Goal: Task Accomplishment & Management: Use online tool/utility

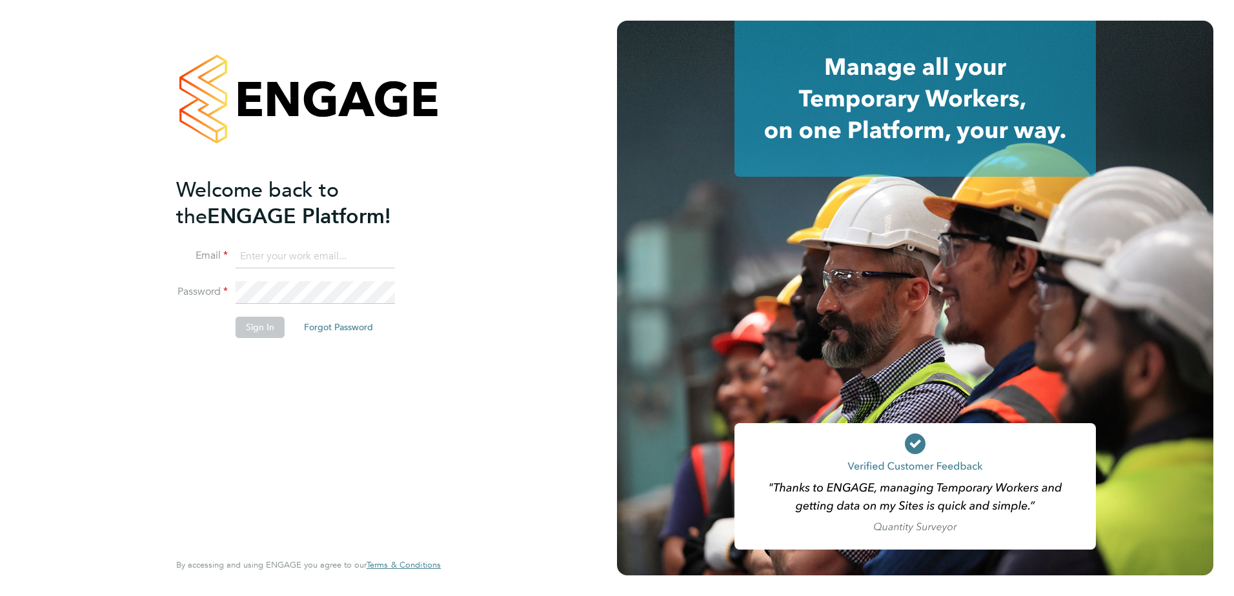
type input "nick.theaker@vistry.co.uk"
click at [309, 396] on div "Welcome back to the ENGAGE Platform! Email nick.theaker@vistry.co.uk Password S…" at bounding box center [302, 363] width 252 height 372
click at [269, 324] on button "Sign In" at bounding box center [260, 327] width 49 height 21
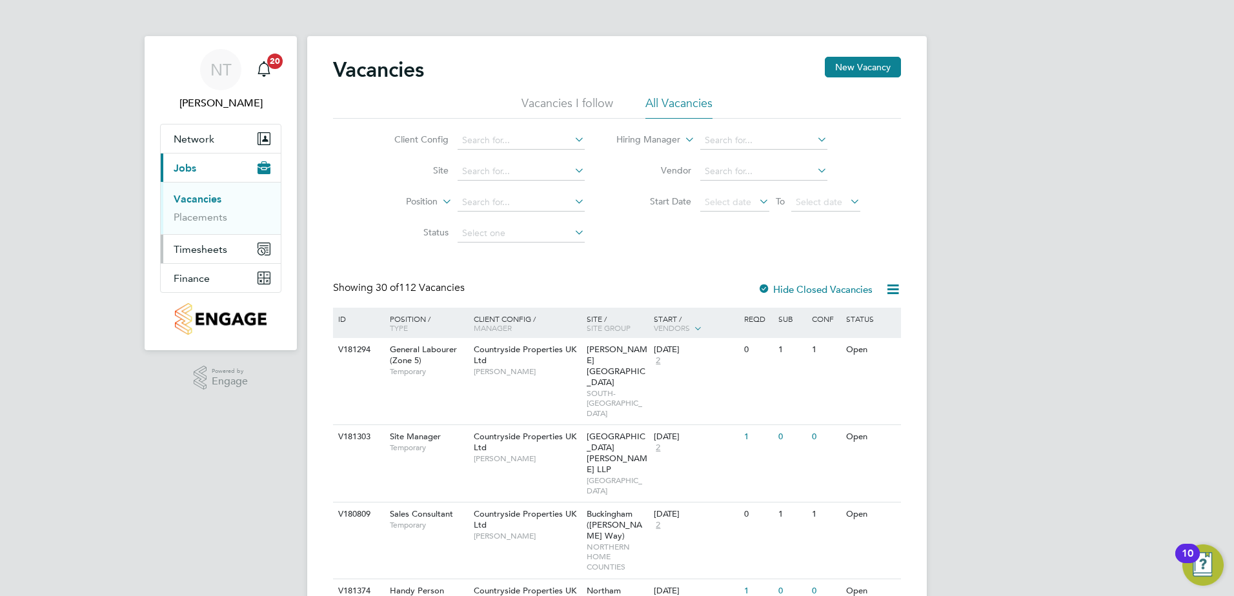
click at [192, 250] on span "Timesheets" at bounding box center [201, 249] width 54 height 12
click at [206, 227] on link "Timesheets" at bounding box center [201, 228] width 54 height 12
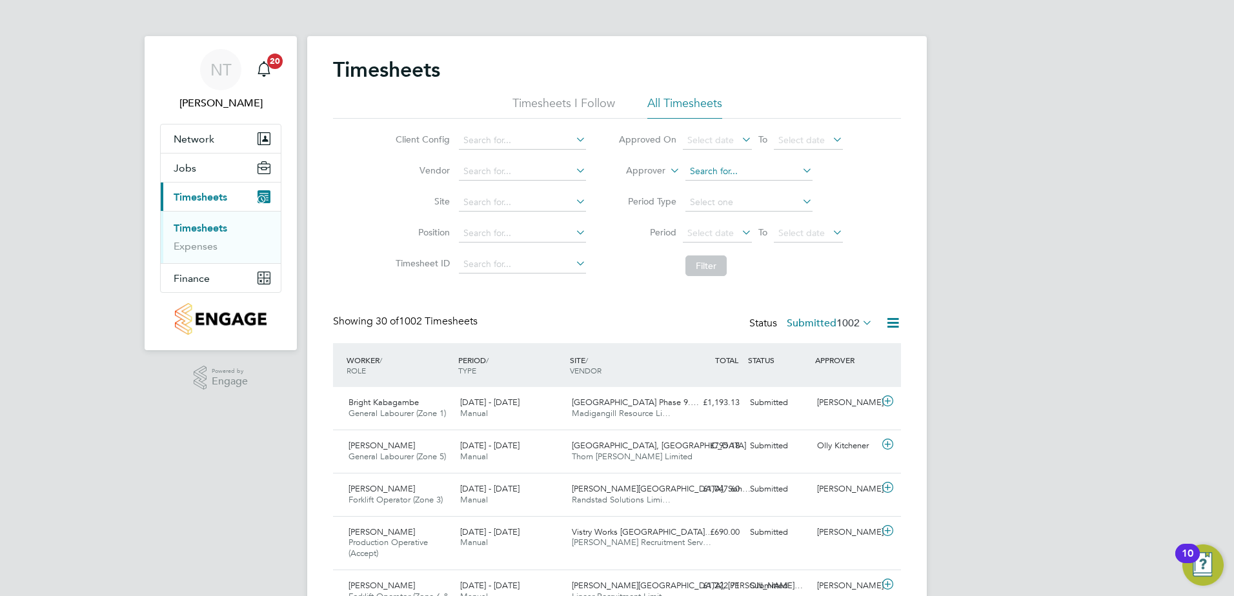
click at [704, 167] on input at bounding box center [749, 172] width 127 height 18
type input "t"
click at [764, 189] on b "Theaker" at bounding box center [801, 189] width 75 height 11
type input "[PERSON_NAME]"
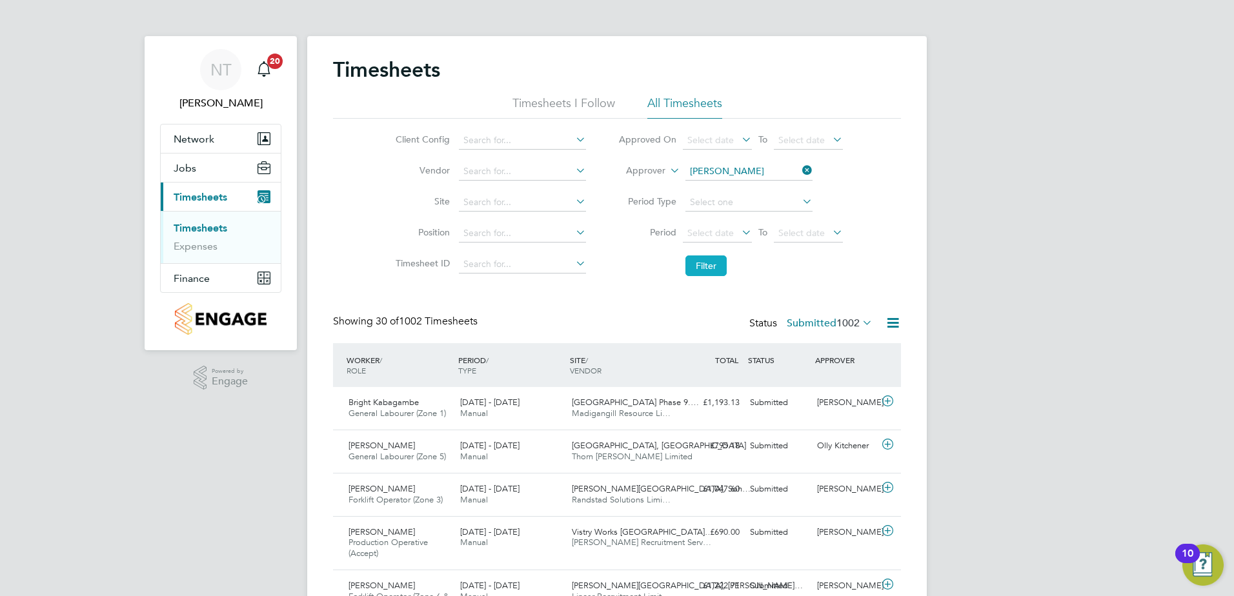
click at [700, 261] on button "Filter" at bounding box center [706, 266] width 41 height 21
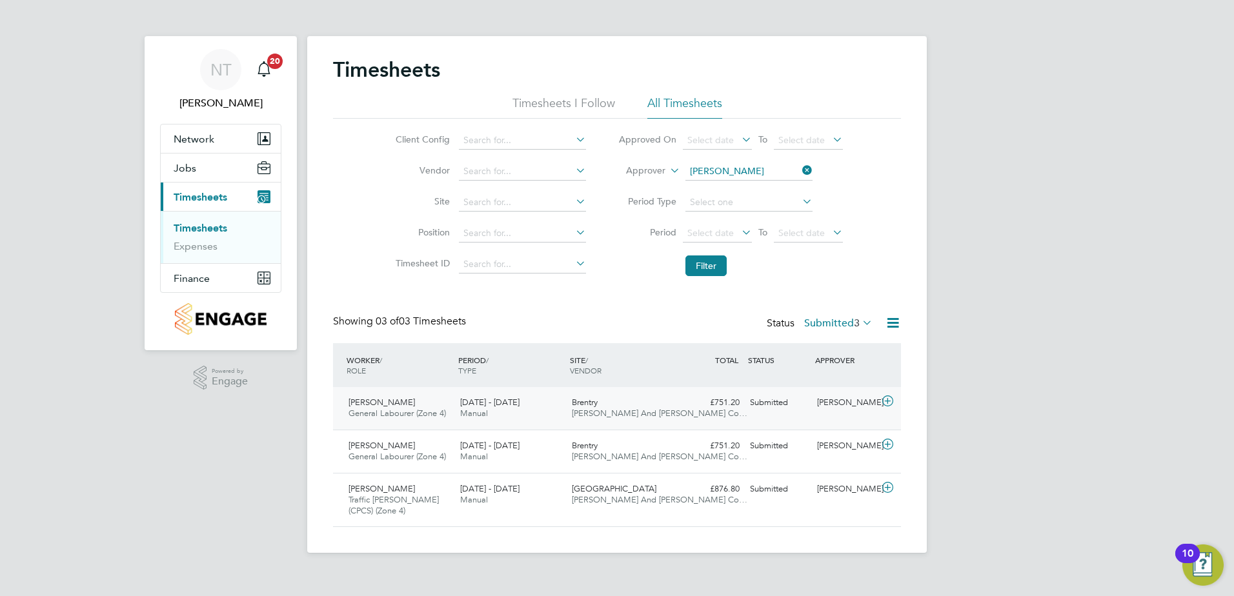
click at [890, 401] on icon at bounding box center [888, 401] width 16 height 10
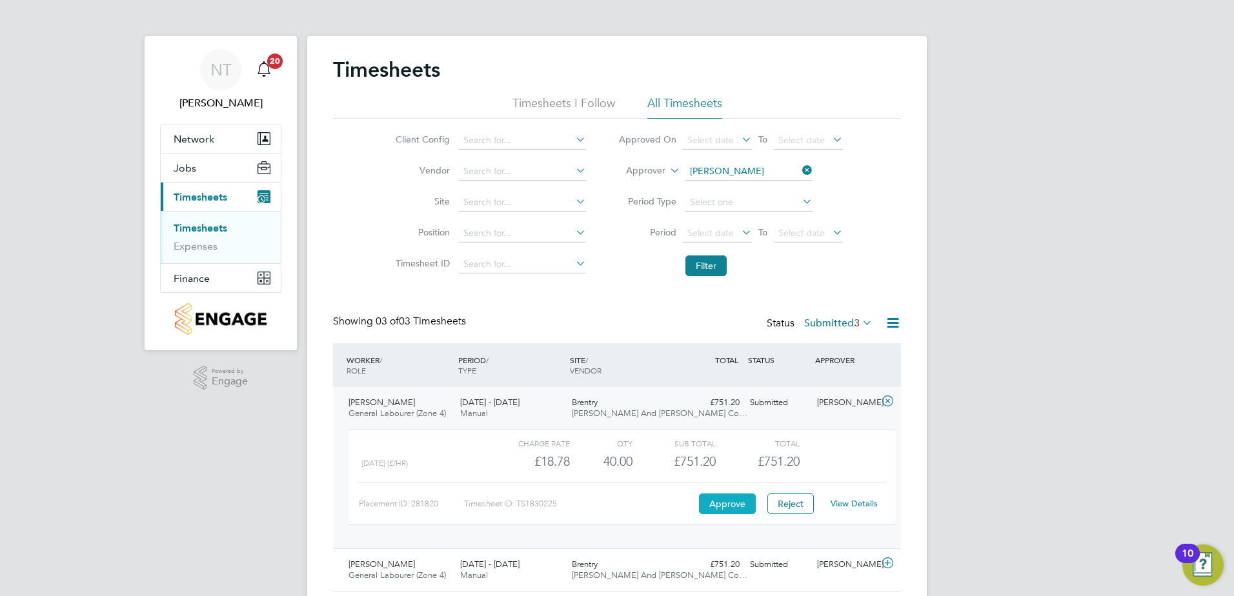
click at [724, 509] on button "Approve" at bounding box center [727, 504] width 57 height 21
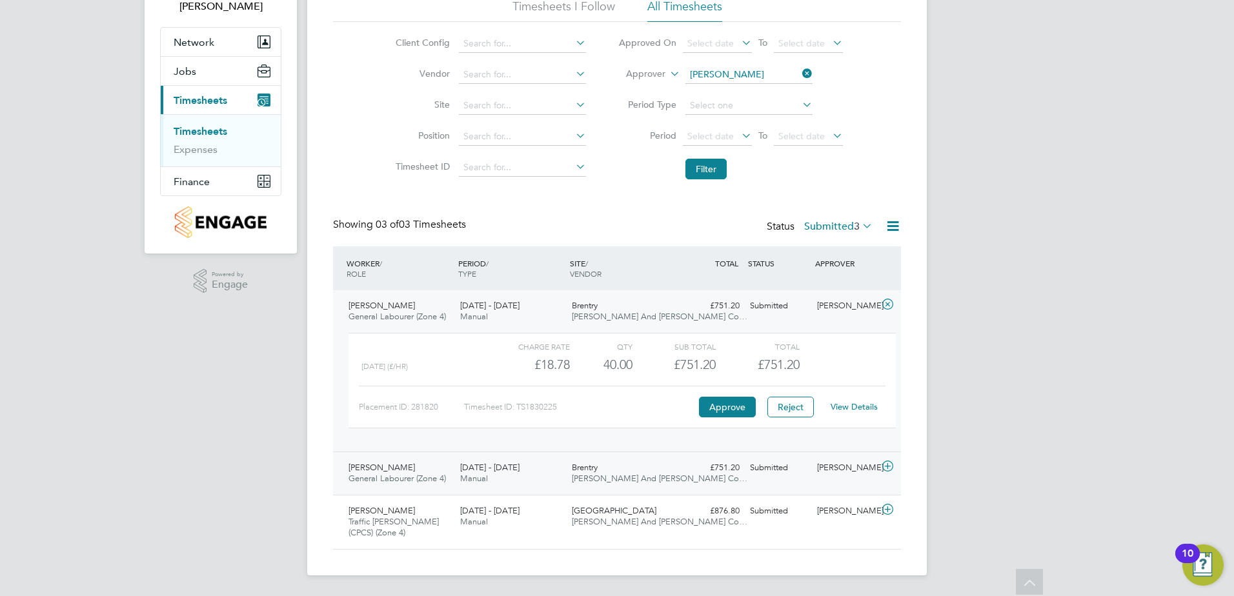
click at [884, 472] on icon at bounding box center [888, 467] width 16 height 10
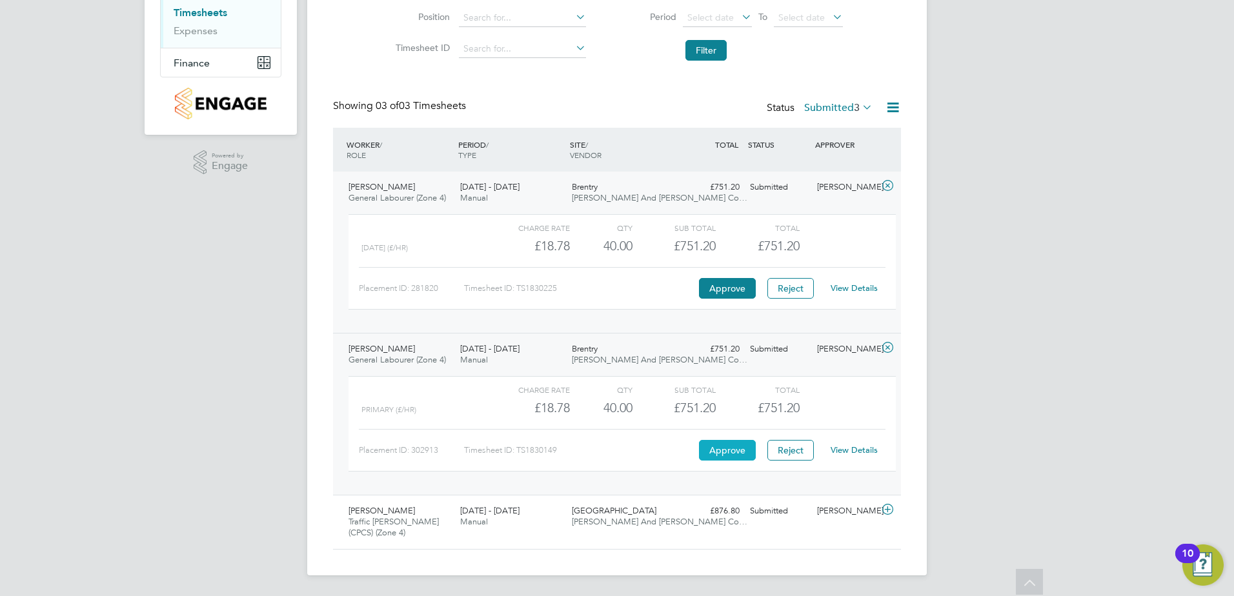
click at [712, 460] on button "Approve" at bounding box center [727, 450] width 57 height 21
click at [886, 510] on icon at bounding box center [888, 510] width 16 height 10
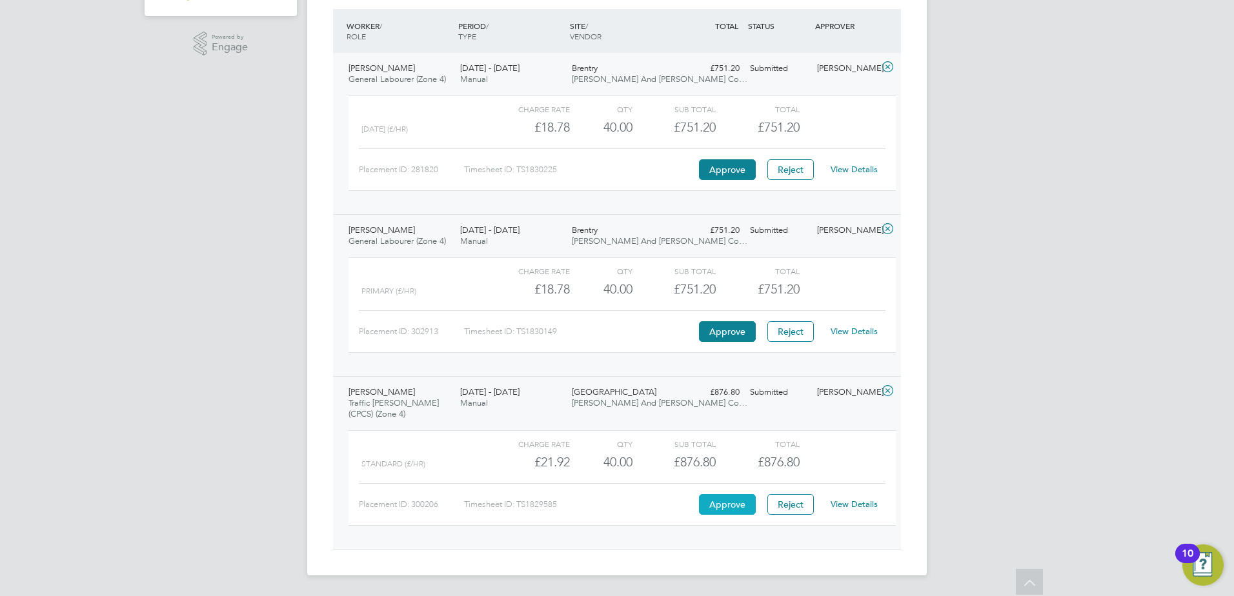
click at [715, 514] on button "Approve" at bounding box center [727, 504] width 57 height 21
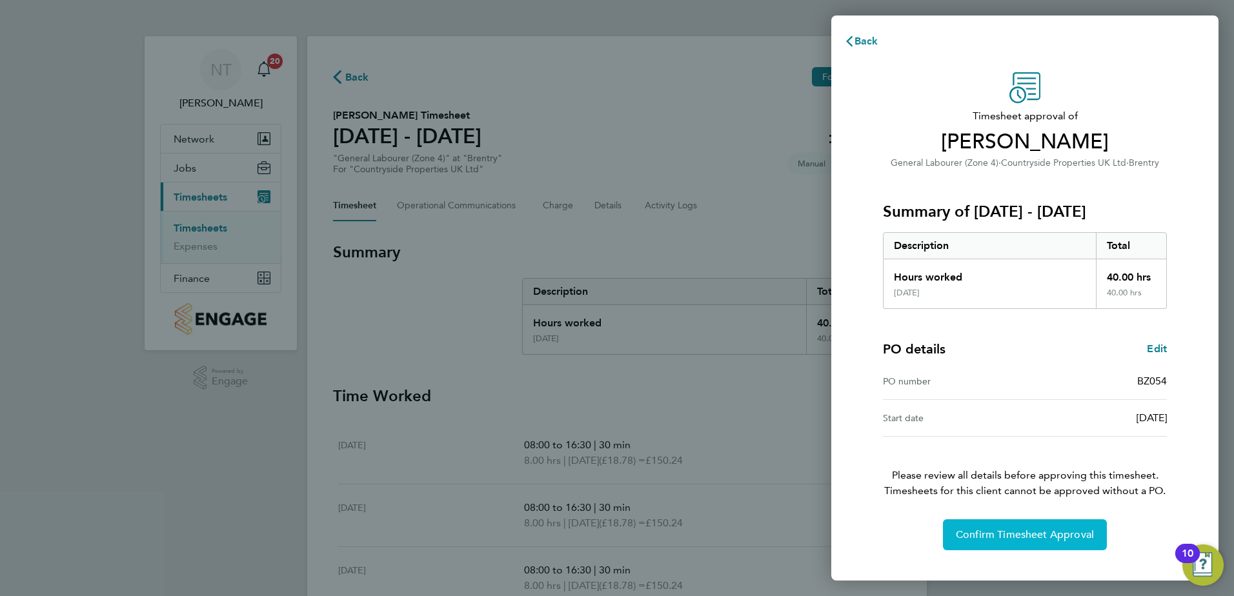
click at [999, 535] on span "Confirm Timesheet Approval" at bounding box center [1025, 535] width 138 height 13
click at [1013, 538] on span "Confirm Timesheet Approval" at bounding box center [1025, 535] width 138 height 13
click at [1008, 536] on span "Confirm Timesheet Approval" at bounding box center [1025, 535] width 138 height 13
